Goal: Transaction & Acquisition: Purchase product/service

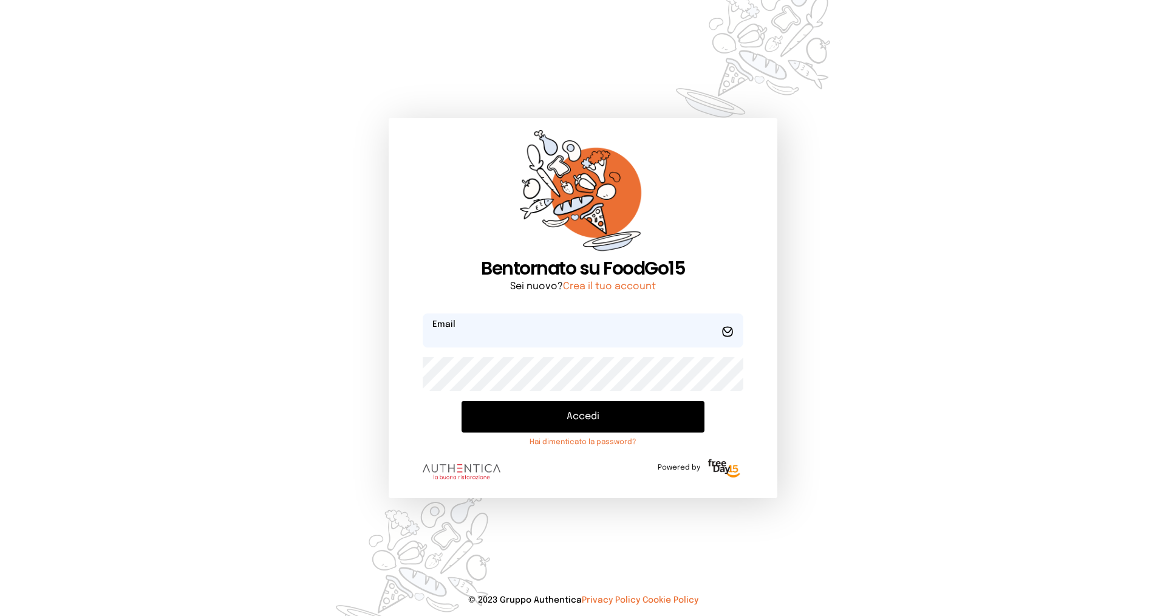
type input "**********"
click at [588, 418] on button "Accedi" at bounding box center [582, 417] width 243 height 32
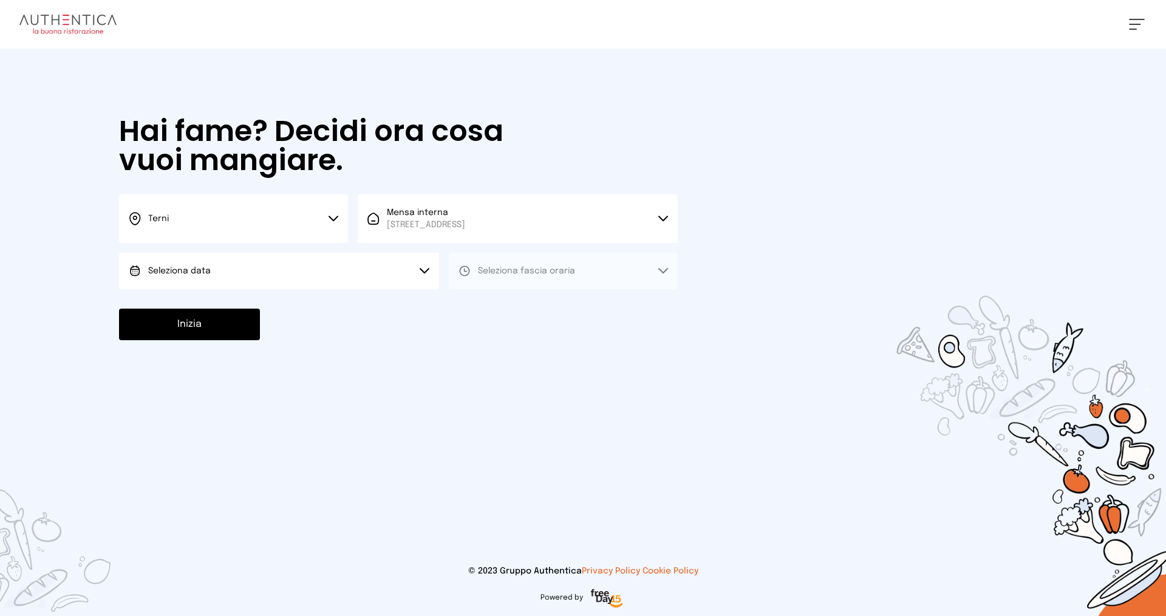
click at [269, 261] on button "Seleziona data" at bounding box center [279, 271] width 320 height 36
click at [269, 307] on li "[DATE], [DATE]" at bounding box center [279, 305] width 320 height 32
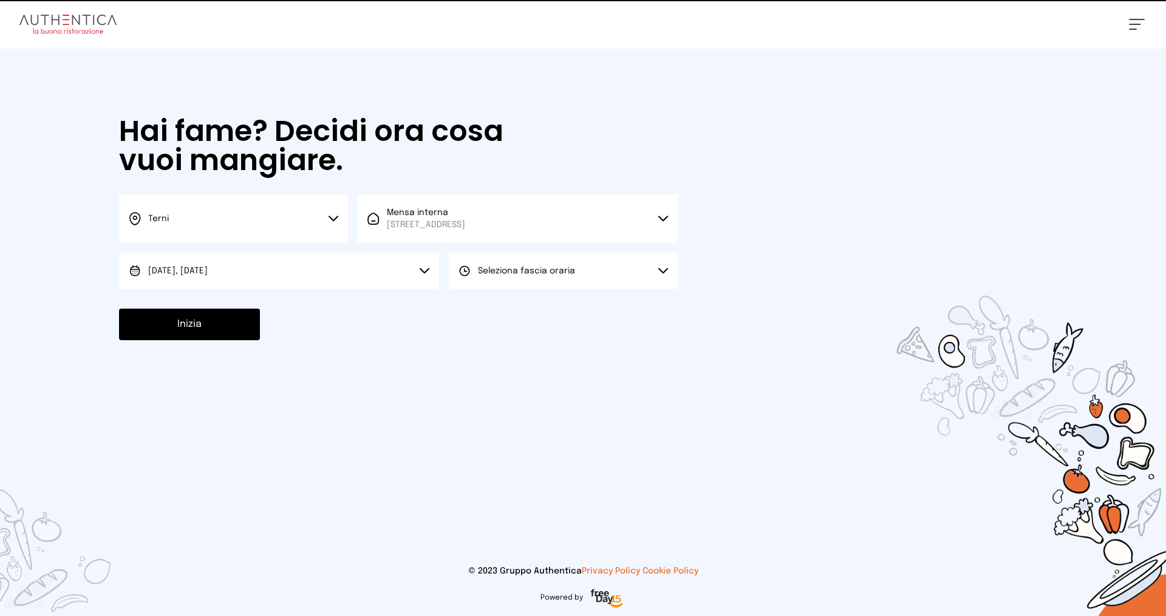
click at [522, 276] on span "Seleziona fascia oraria" at bounding box center [526, 271] width 97 height 12
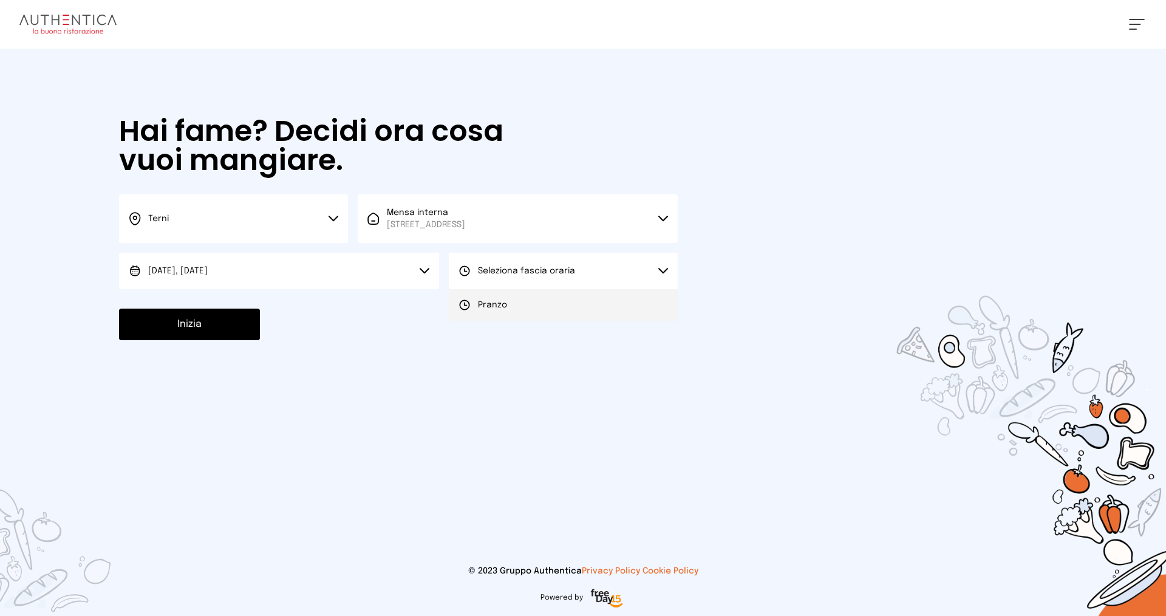
click at [529, 302] on li "Pranzo" at bounding box center [563, 305] width 229 height 32
click at [211, 321] on button "Inizia" at bounding box center [189, 324] width 141 height 32
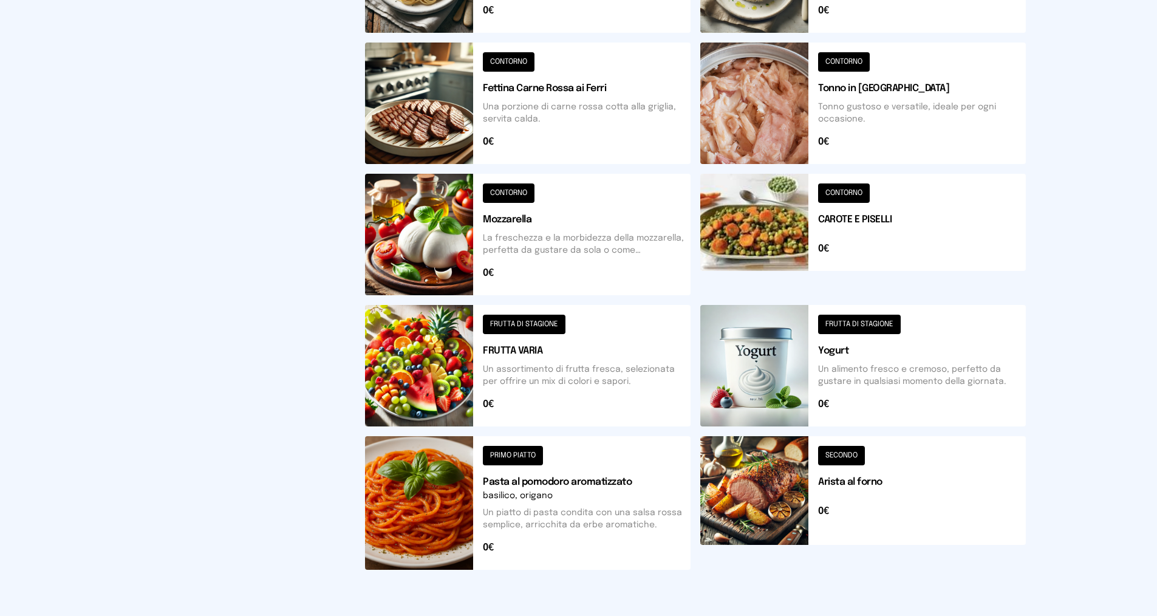
scroll to position [280, 0]
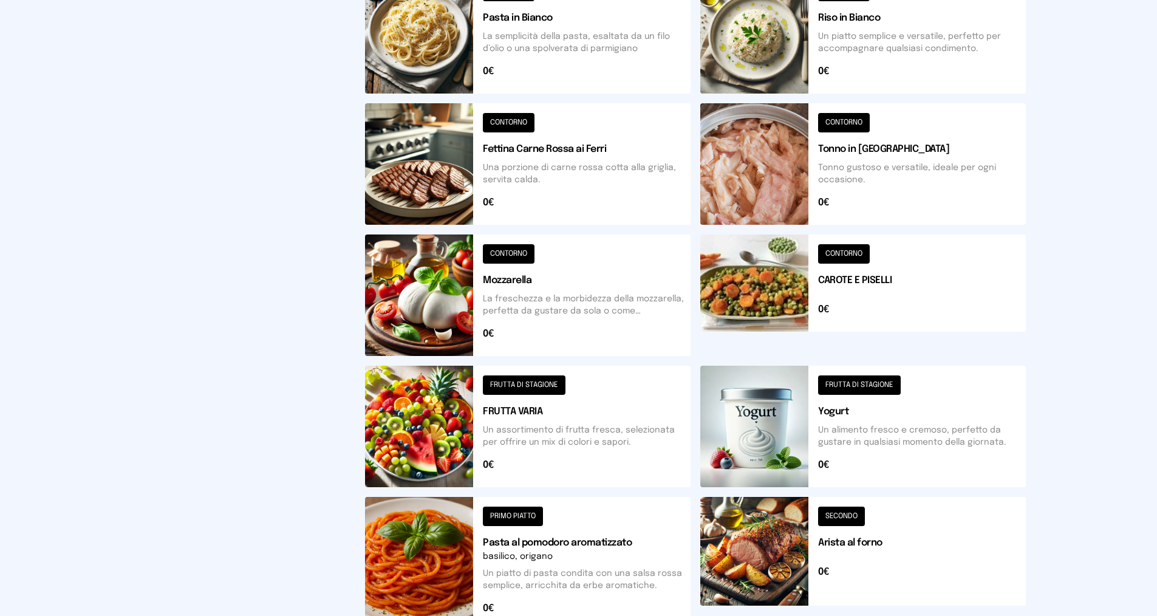
click at [868, 262] on button at bounding box center [862, 294] width 325 height 121
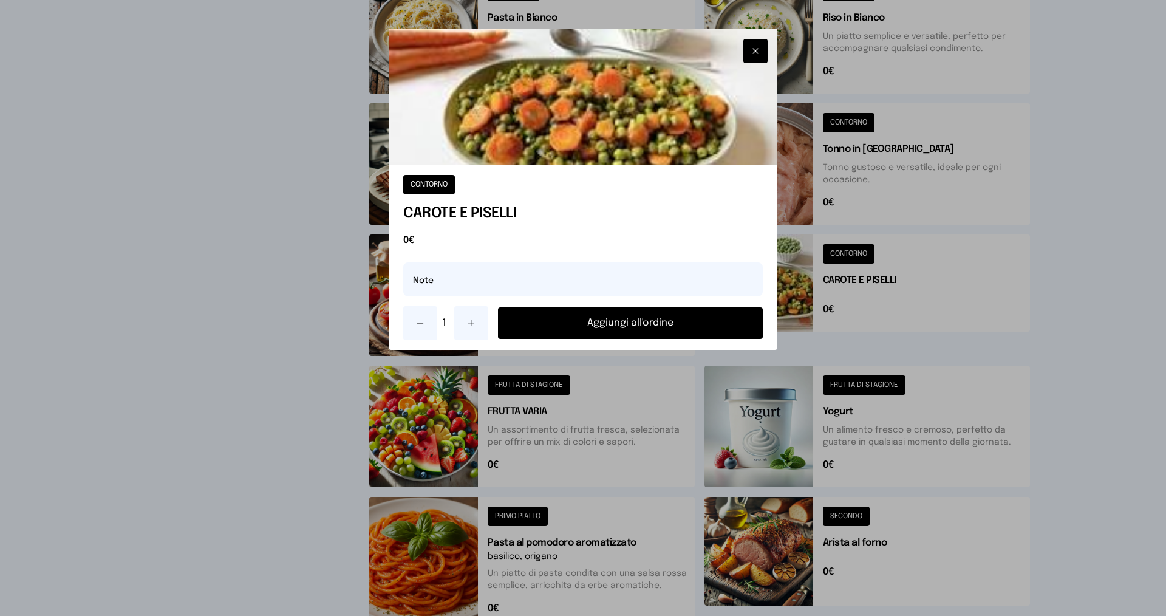
click at [599, 321] on button "Aggiungi all'ordine" at bounding box center [630, 323] width 265 height 32
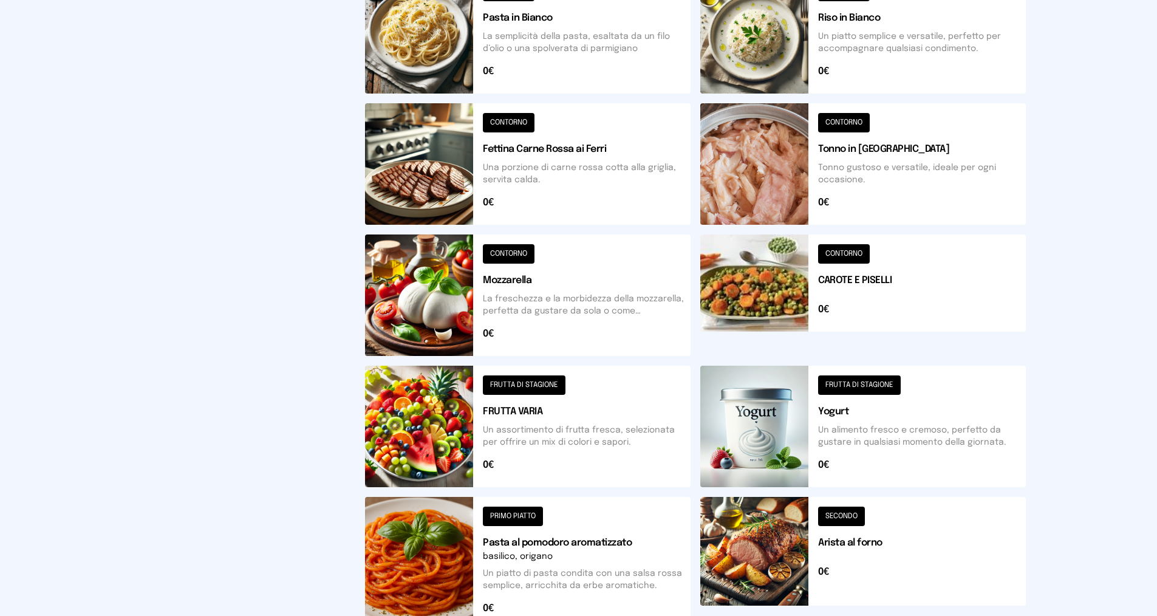
click at [859, 41] on button at bounding box center [862, 32] width 325 height 121
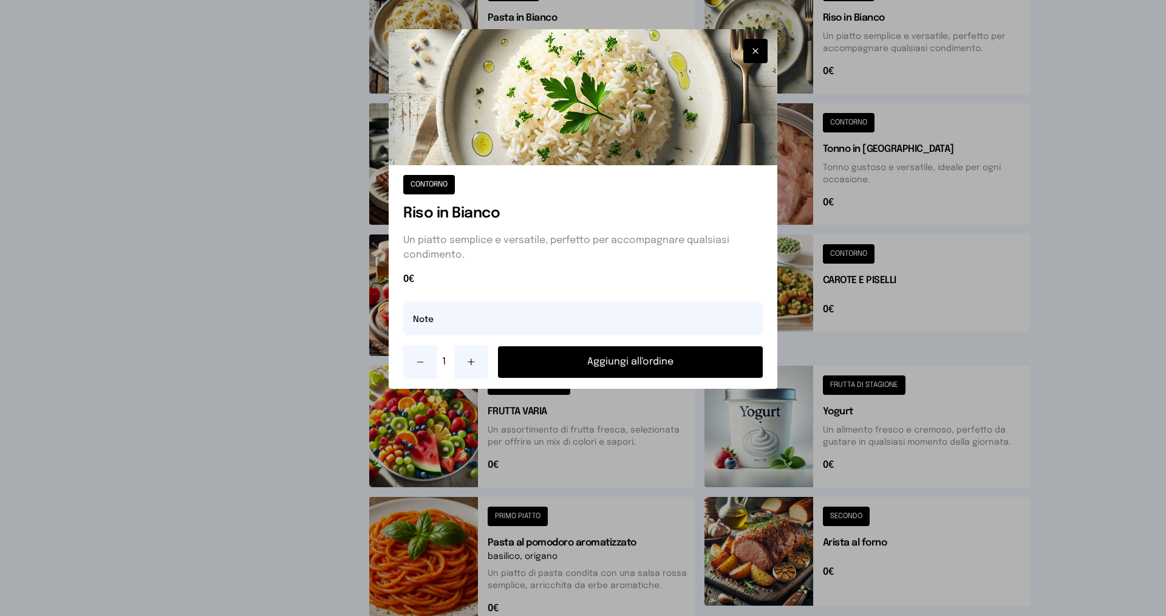
click at [596, 366] on button "Aggiungi all'ordine" at bounding box center [630, 362] width 265 height 32
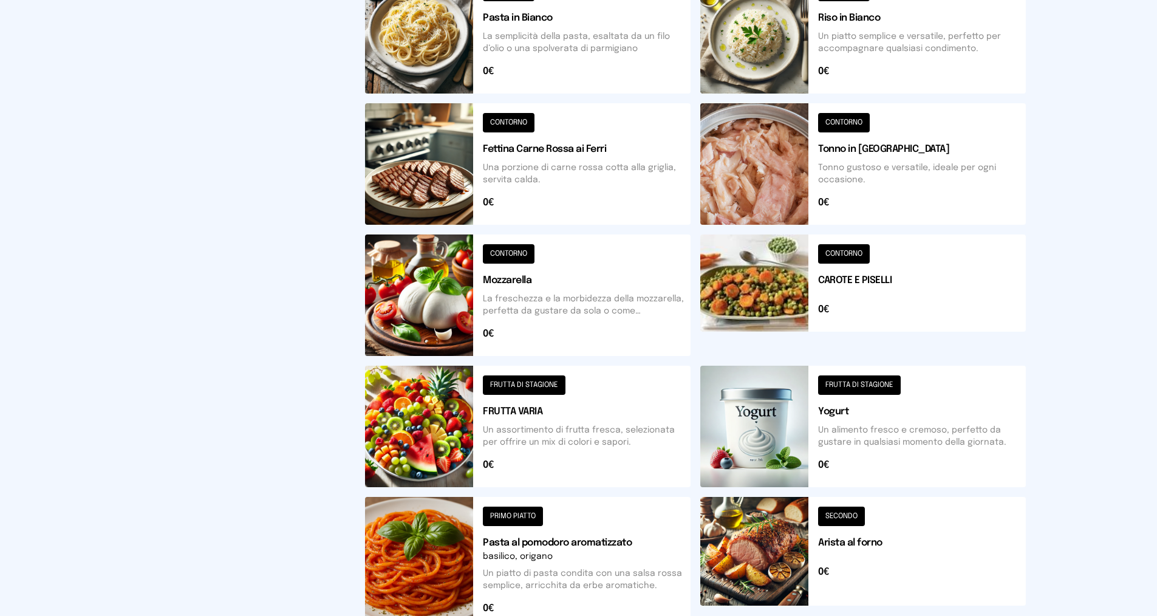
click at [871, 542] on button at bounding box center [862, 564] width 325 height 134
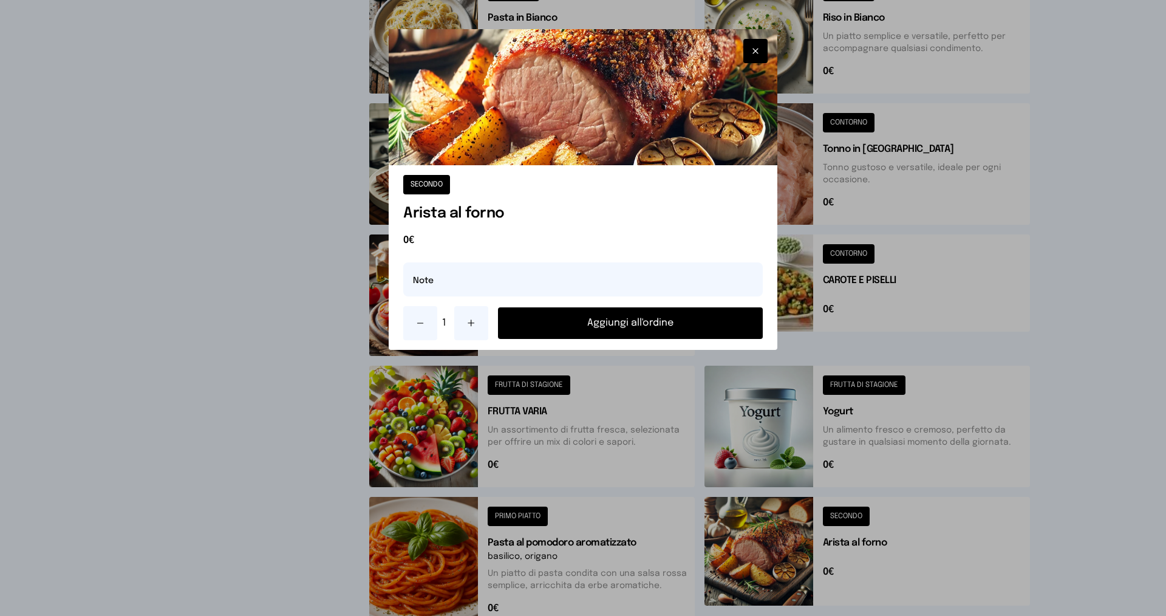
click at [688, 323] on button "Aggiungi all'ordine" at bounding box center [630, 323] width 265 height 32
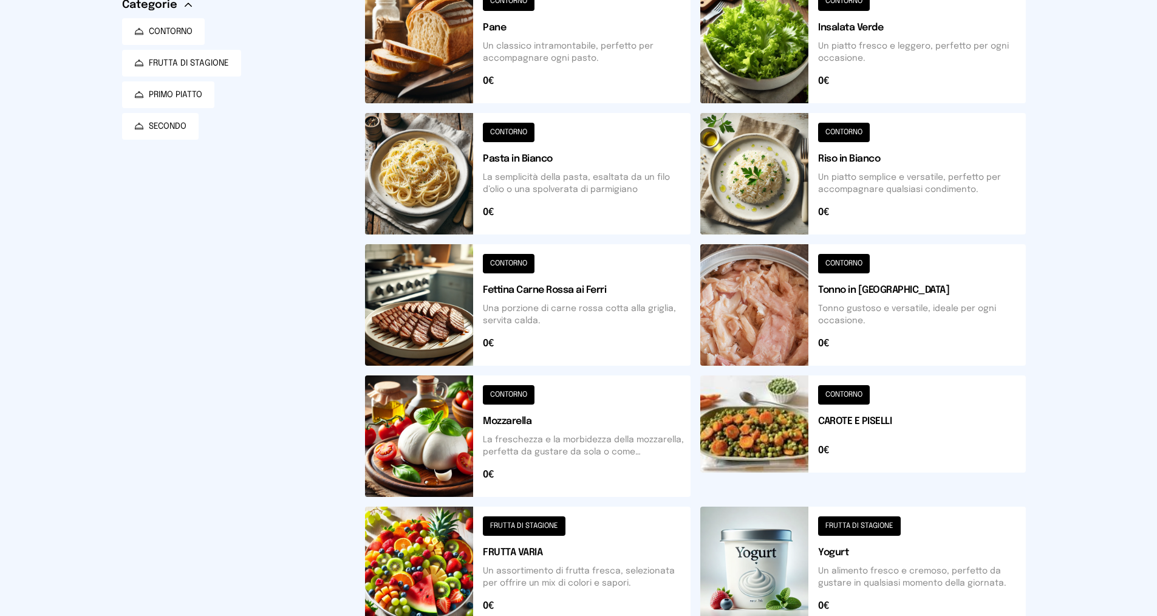
scroll to position [0, 0]
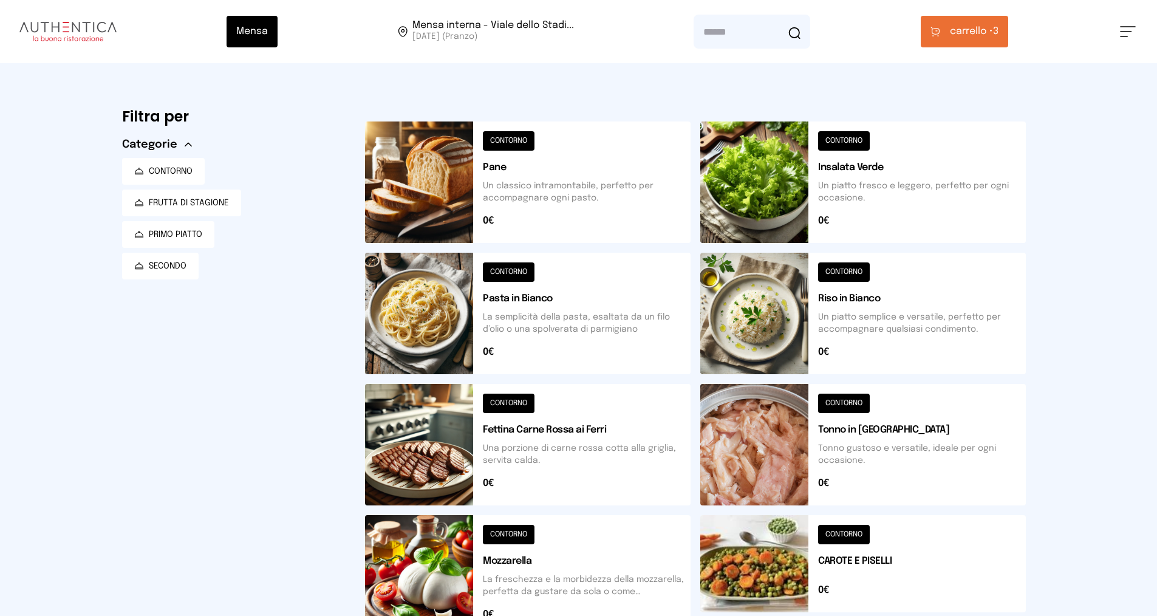
click at [982, 31] on span "carrello •" at bounding box center [971, 31] width 43 height 15
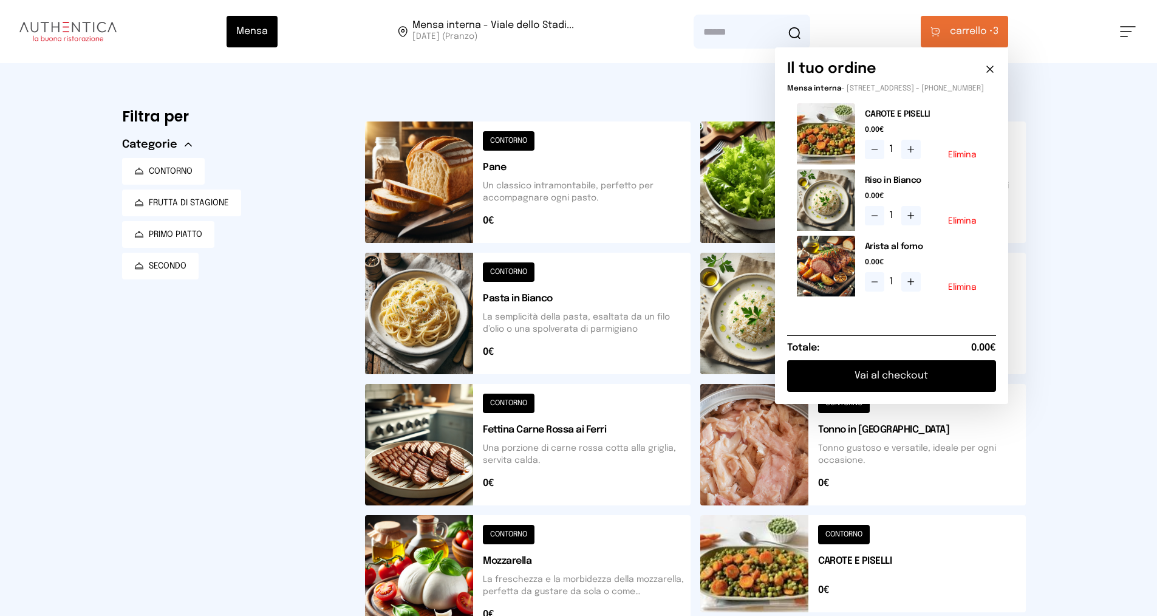
click at [904, 387] on button "Vai al checkout" at bounding box center [891, 376] width 209 height 32
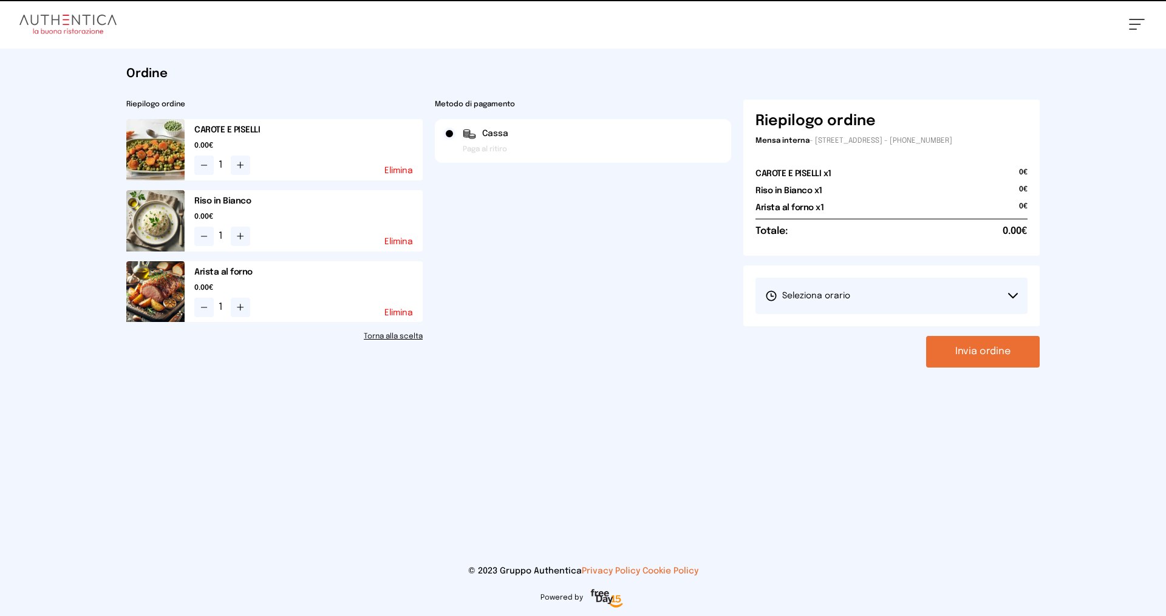
click at [863, 296] on button "Seleziona orario" at bounding box center [891, 295] width 272 height 36
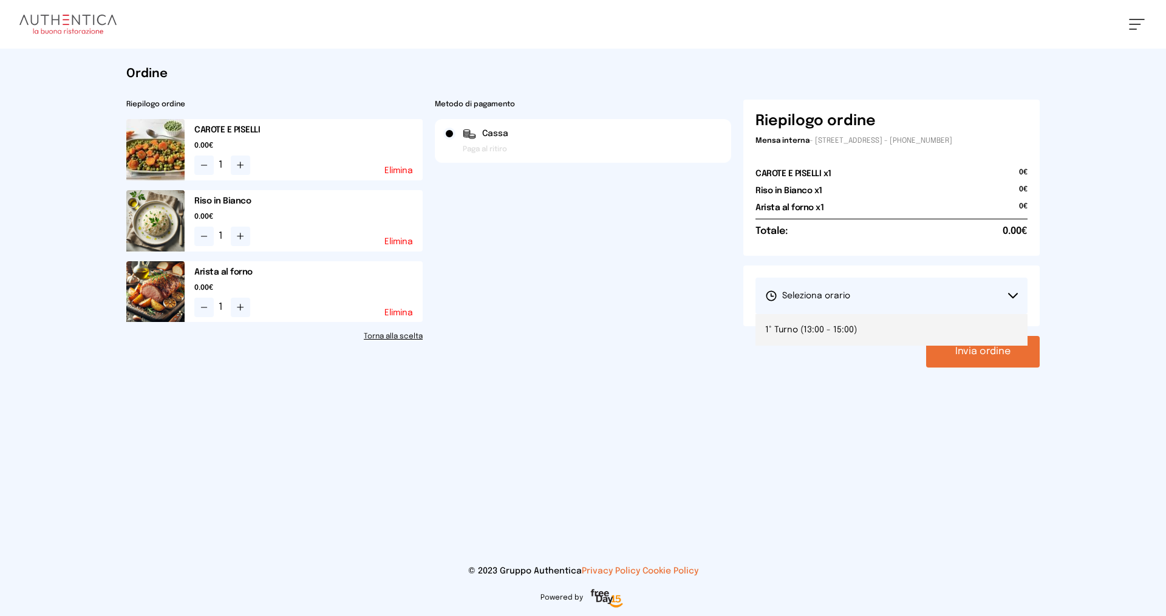
click at [851, 331] on span "1° Turno (13:00 - 15:00)" at bounding box center [811, 330] width 92 height 12
click at [987, 350] on button "Invia ordine" at bounding box center [983, 352] width 114 height 32
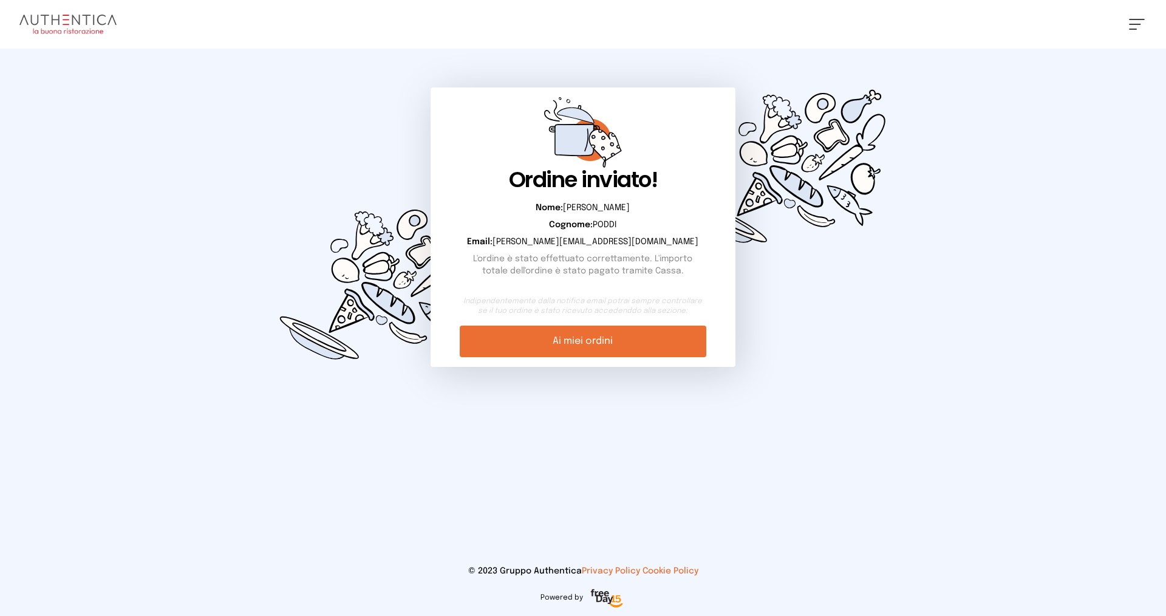
click at [604, 342] on link "Ai miei ordini" at bounding box center [583, 341] width 246 height 32
